Goal: Task Accomplishment & Management: Manage account settings

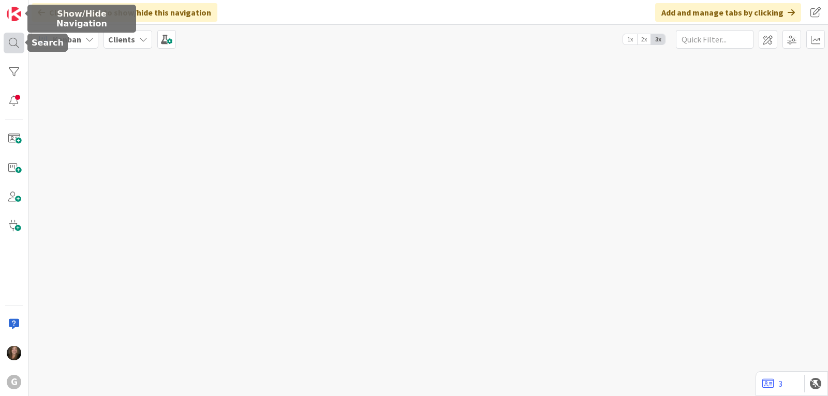
click at [13, 45] on div at bounding box center [14, 43] width 21 height 21
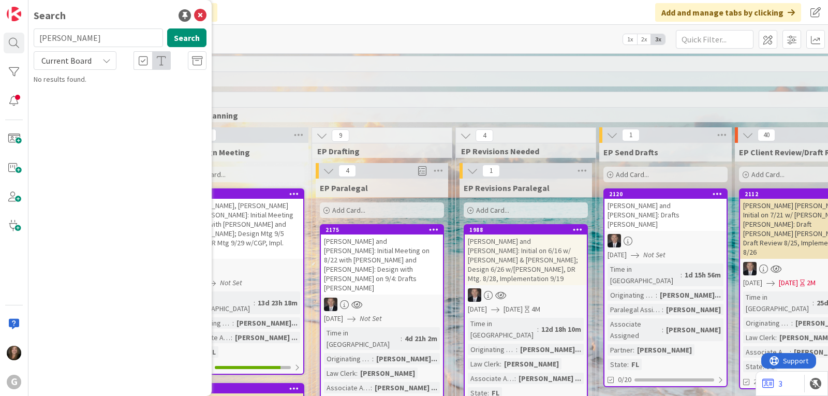
type input "[PERSON_NAME]"
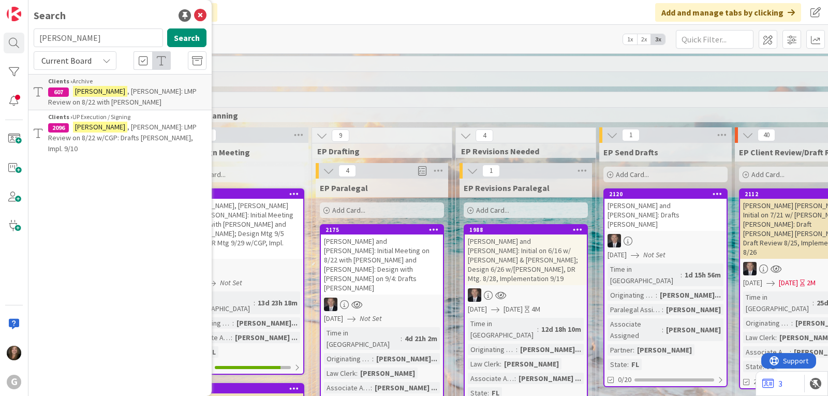
click at [132, 126] on span ", [PERSON_NAME]: LMP Review on 8/22 w/CGP: Drafts [PERSON_NAME], Impl. 9/10" at bounding box center [122, 137] width 149 height 31
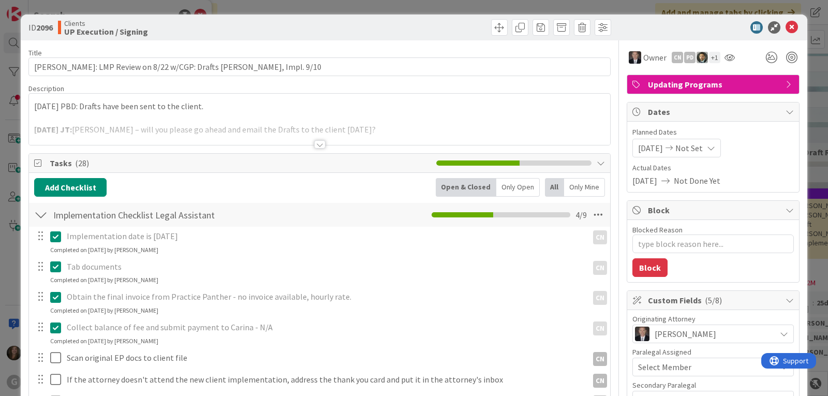
type textarea "x"
click at [641, 146] on span "[DATE]" at bounding box center [650, 148] width 25 height 12
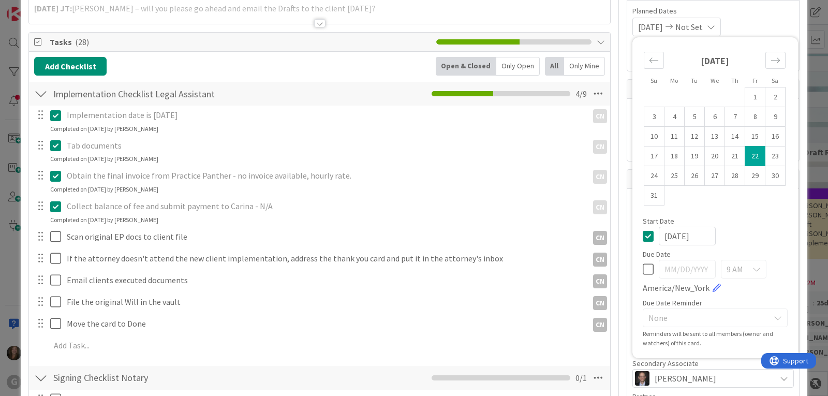
scroll to position [155, 0]
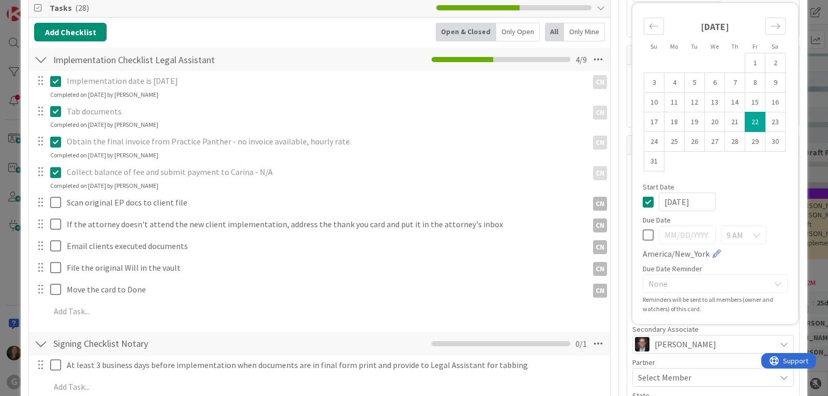
click at [643, 233] on icon at bounding box center [648, 235] width 11 height 12
type input "[DATE]"
type textarea "x"
click at [662, 233] on input "[DATE]" at bounding box center [687, 235] width 57 height 19
type input "[DATE]"
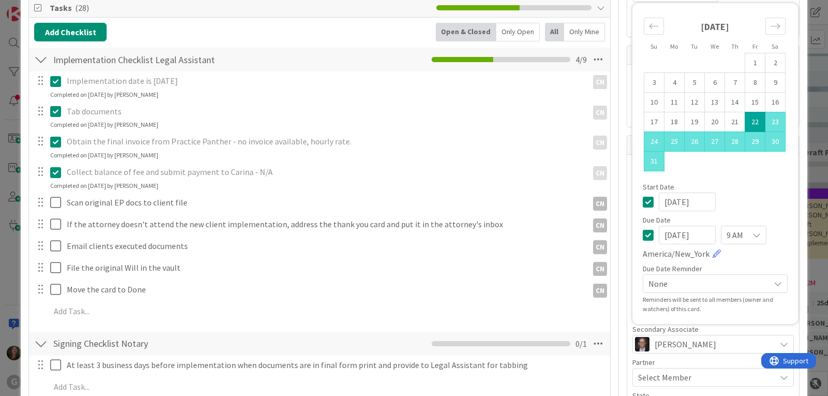
type textarea "x"
type input "[DATE]"
type textarea "x"
type input "[DATE]"
click at [773, 233] on div "[DATE] 9 AM America/New_York" at bounding box center [715, 243] width 145 height 34
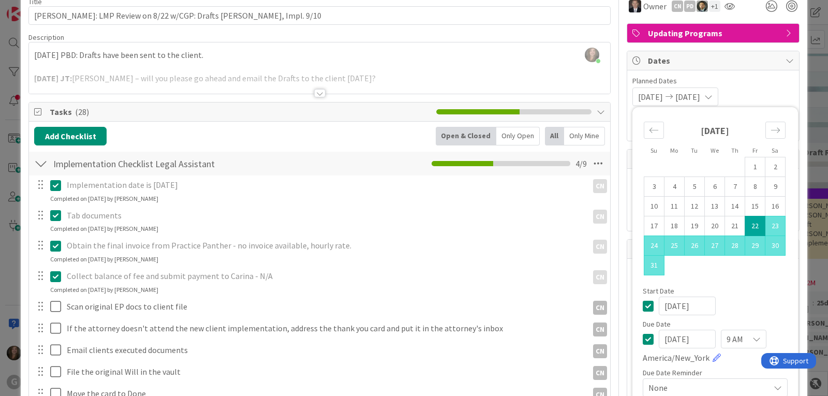
scroll to position [0, 0]
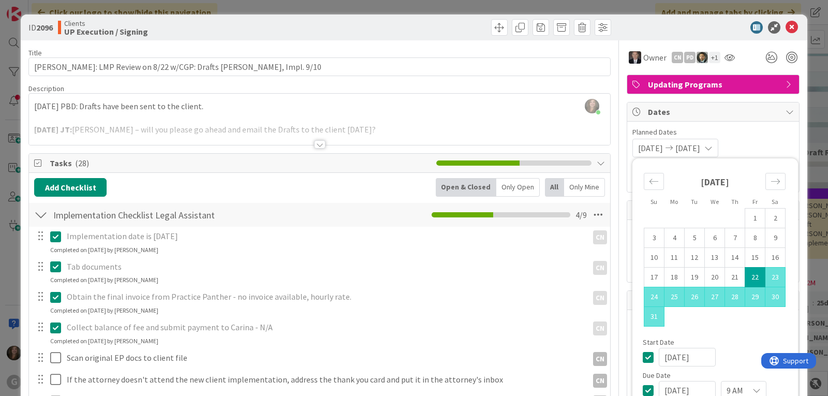
click at [769, 132] on span "Planned Dates" at bounding box center [712, 132] width 161 height 11
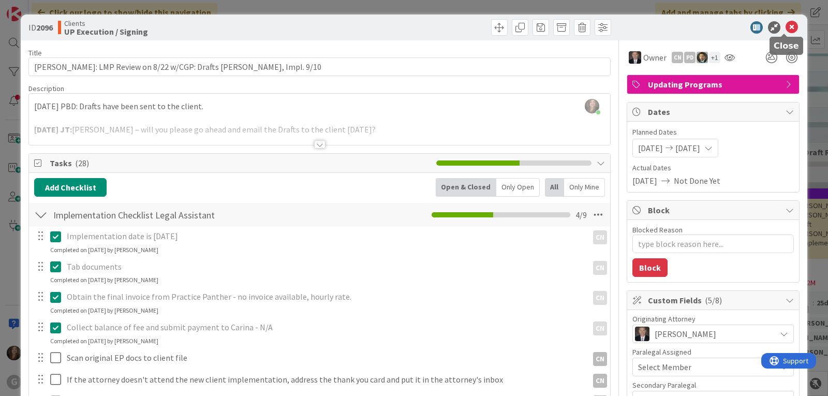
click at [786, 26] on icon at bounding box center [792, 27] width 12 height 12
